Goal: Navigation & Orientation: Find specific page/section

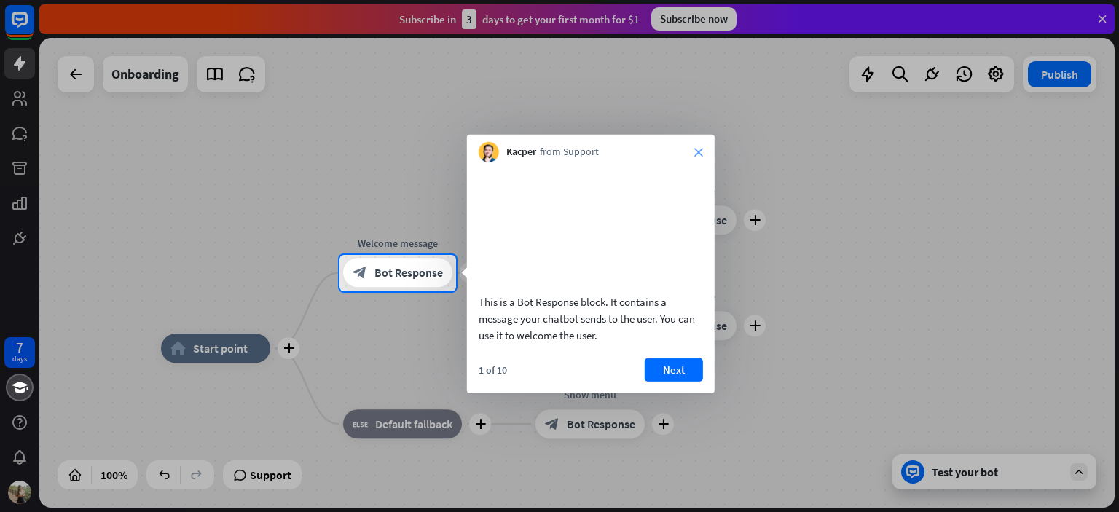
click at [696, 154] on icon "close" at bounding box center [698, 152] width 9 height 9
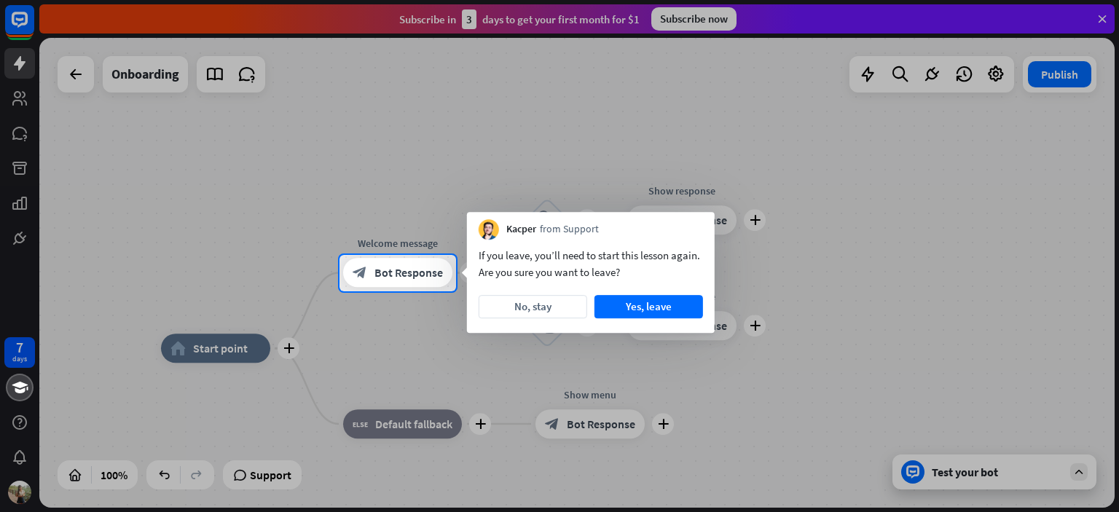
click at [958, 477] on div at bounding box center [559, 401] width 1119 height 221
click at [664, 304] on button "Yes, leave" at bounding box center [648, 306] width 109 height 23
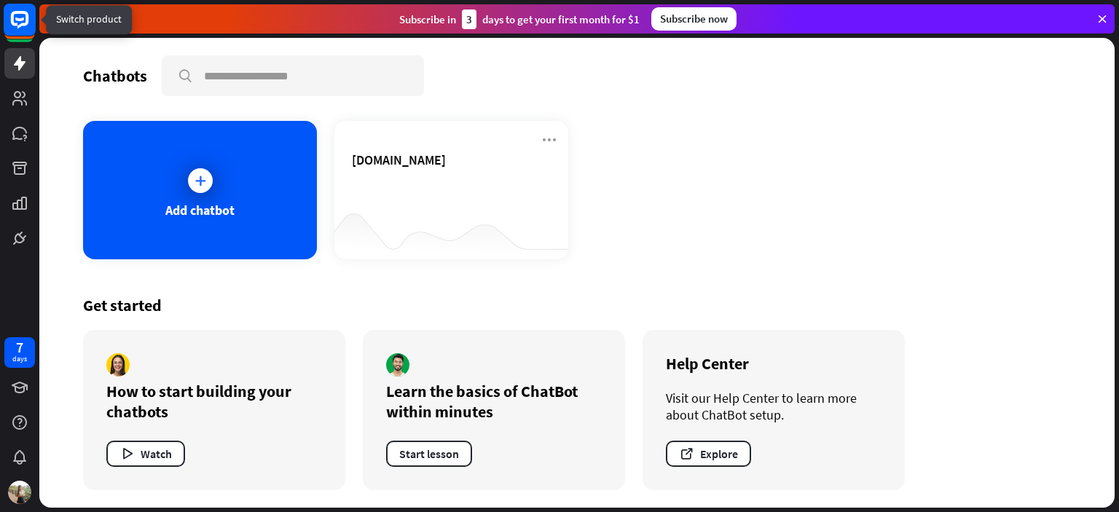
click at [15, 26] on rect at bounding box center [20, 20] width 32 height 32
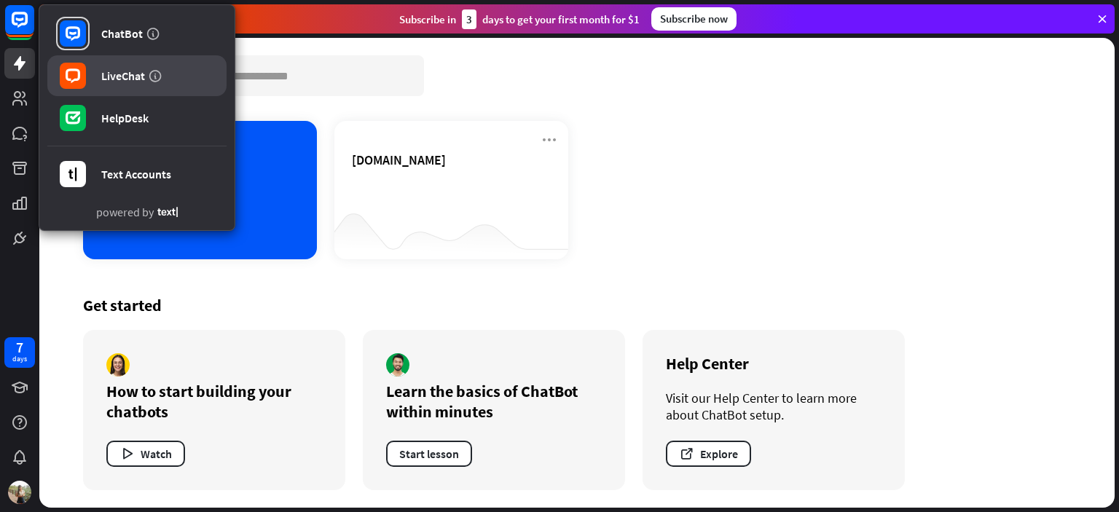
click at [117, 71] on div "LiveChat" at bounding box center [123, 75] width 44 height 15
